Goal: Task Accomplishment & Management: Use online tool/utility

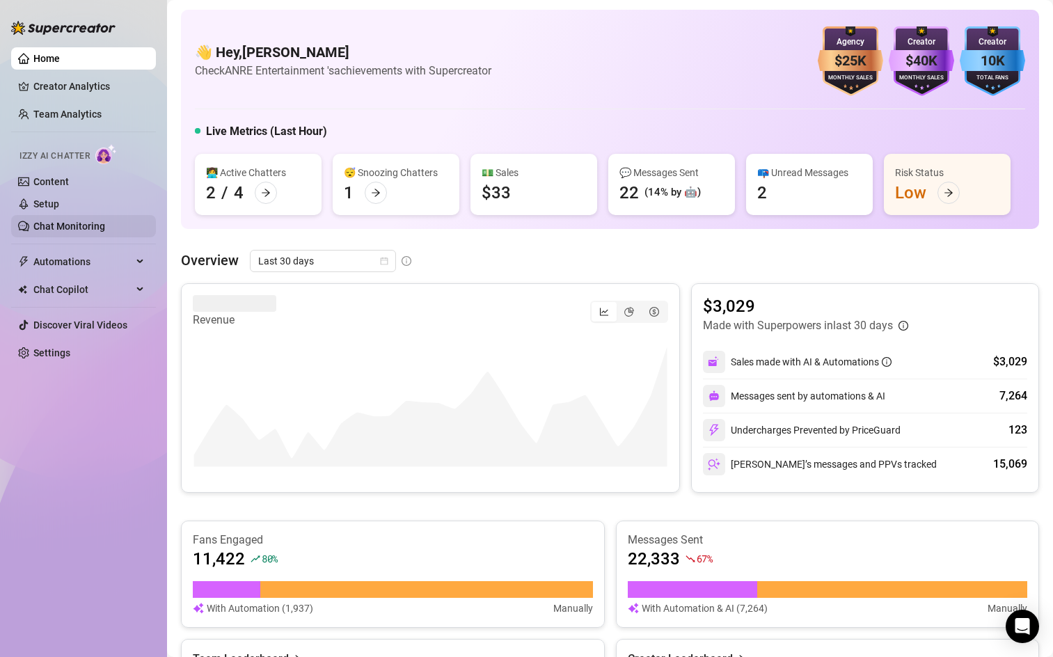
click at [82, 229] on link "Chat Monitoring" at bounding box center [69, 226] width 72 height 11
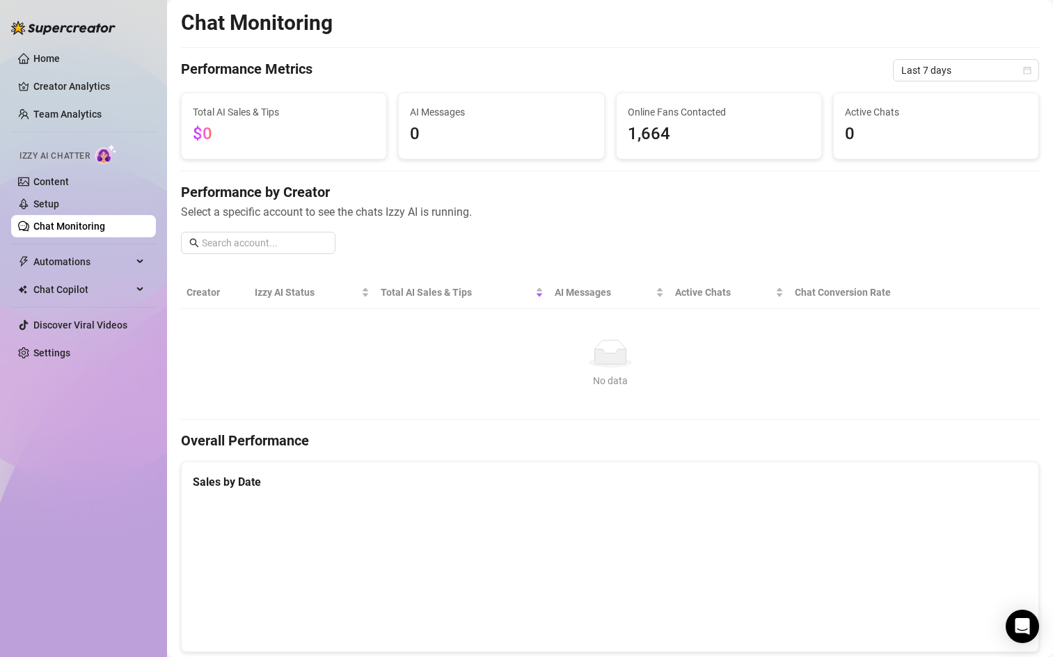
click at [82, 229] on link "Chat Monitoring" at bounding box center [69, 226] width 72 height 11
click at [128, 260] on span "Automations" at bounding box center [82, 261] width 99 height 22
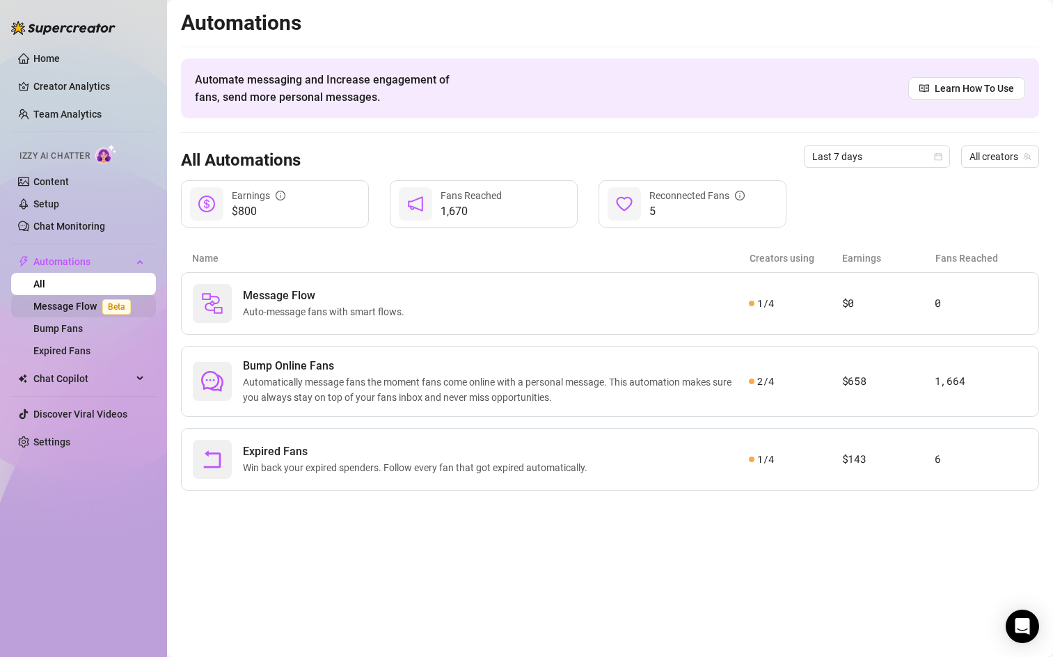
click at [79, 308] on link "Message Flow Beta" at bounding box center [84, 306] width 103 height 11
